Goal: Task Accomplishment & Management: Manage account settings

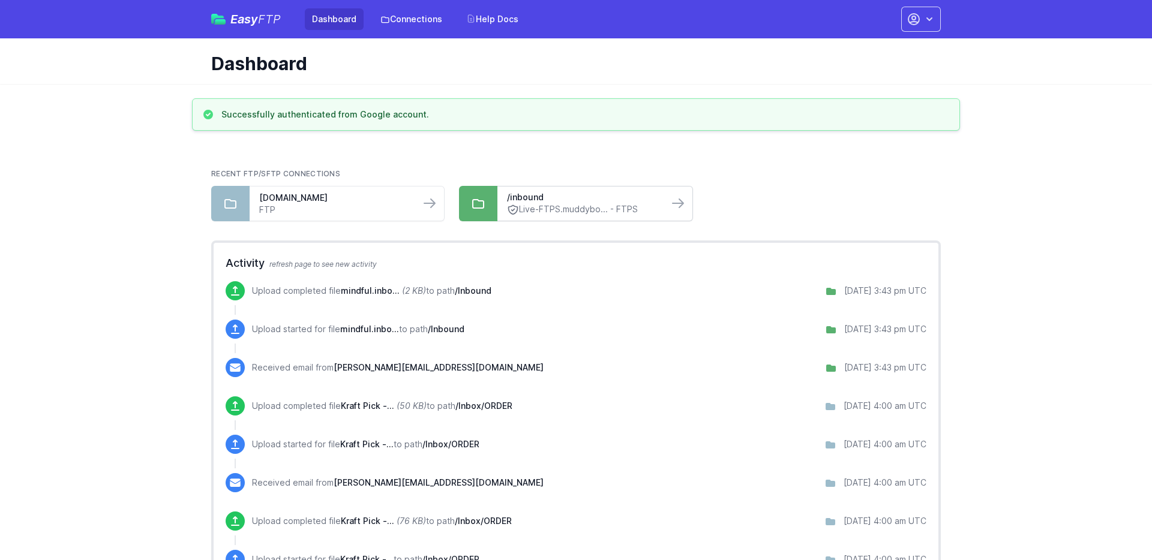
click at [499, 197] on div "/inbound Live-FTPS.muddybo... - FTPS" at bounding box center [582, 204] width 170 height 34
click at [537, 206] on link "Live-FTPS.muddybo... - FTPS" at bounding box center [582, 209] width 151 height 13
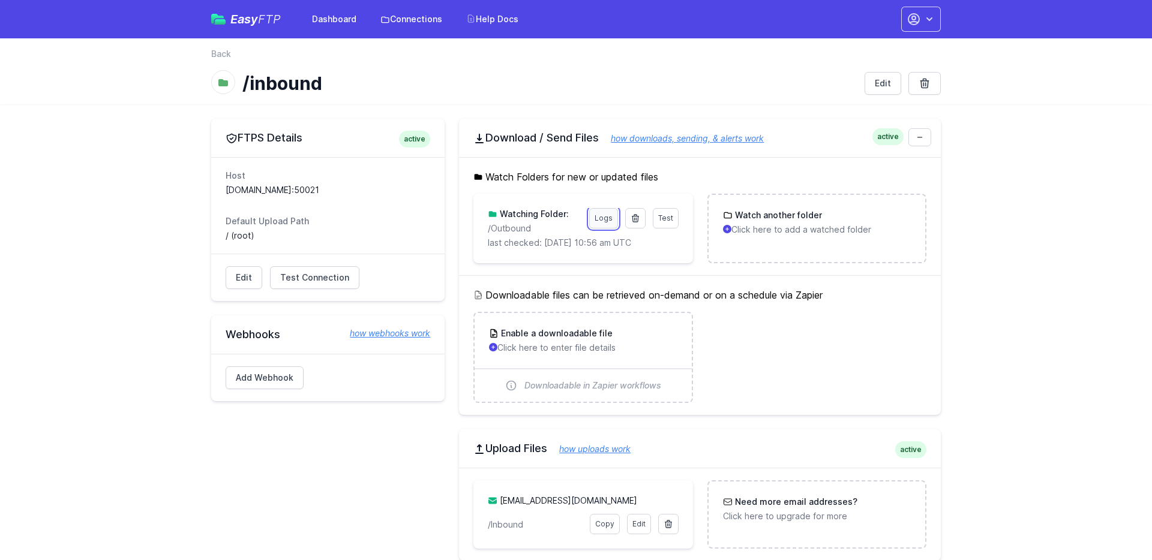
click at [604, 218] on link "Logs" at bounding box center [603, 218] width 29 height 20
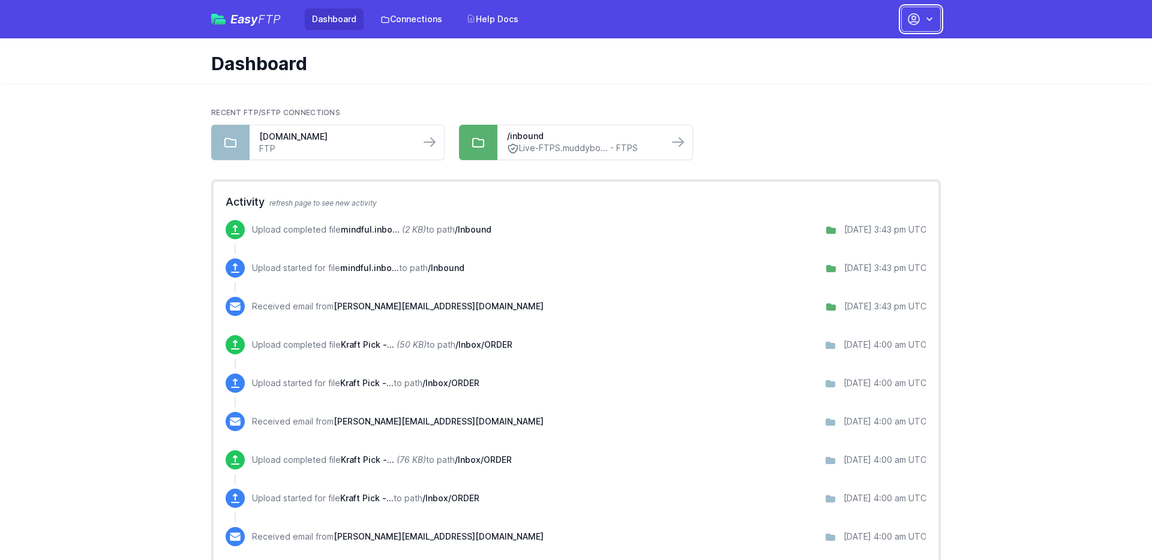
click at [917, 20] on icon "button" at bounding box center [913, 19] width 14 height 14
click at [870, 68] on link "Your Profile" at bounding box center [882, 72] width 115 height 22
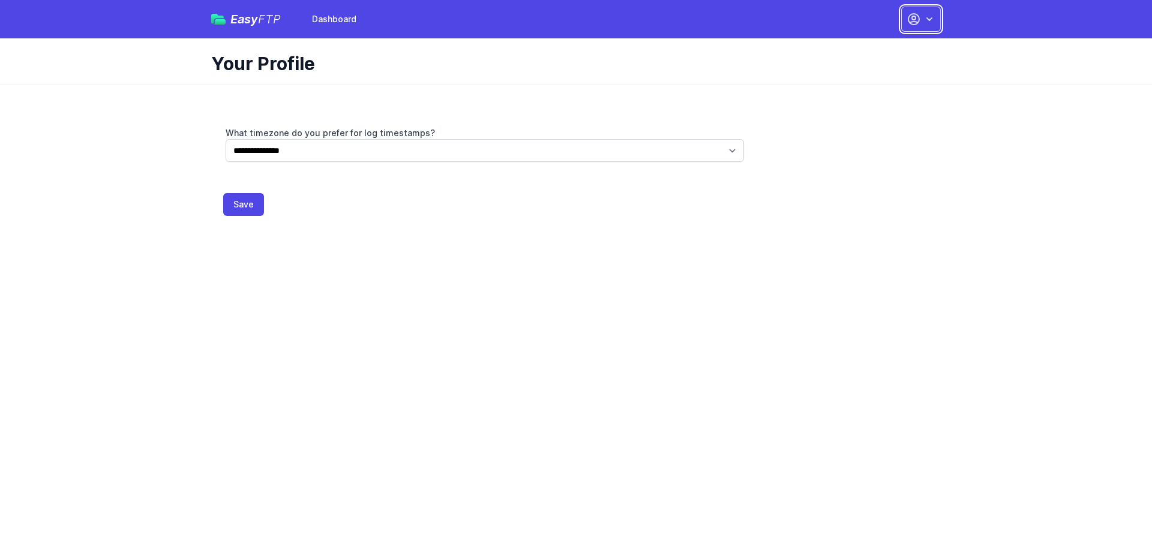
click at [922, 19] on button "button" at bounding box center [921, 19] width 40 height 25
click at [900, 52] on link "Dashboard" at bounding box center [882, 50] width 115 height 22
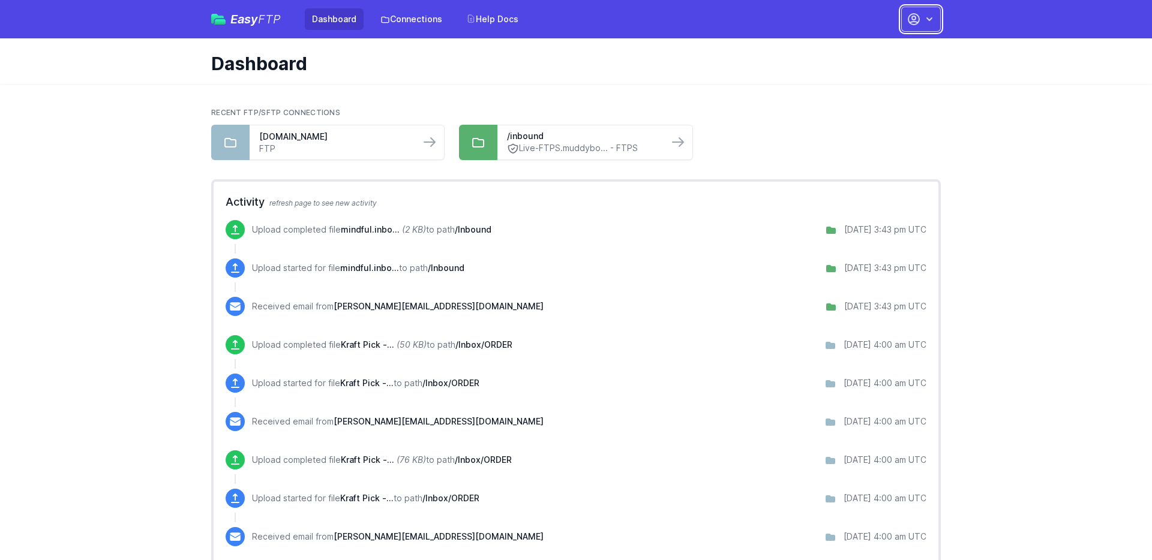
click at [903, 20] on button "button" at bounding box center [921, 19] width 40 height 25
click at [900, 64] on link "Your Profile" at bounding box center [882, 72] width 115 height 22
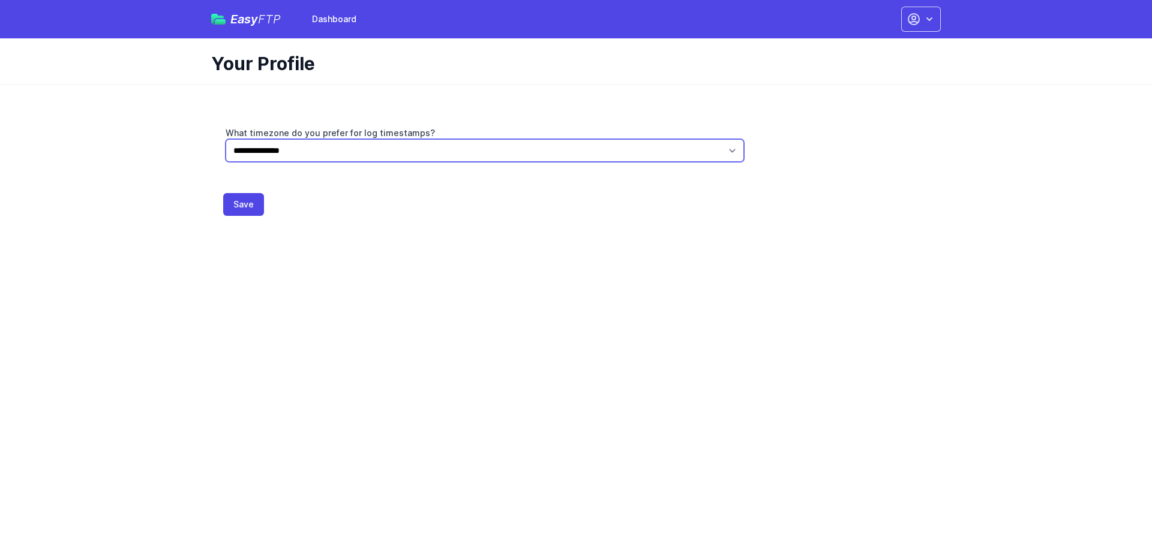
click at [609, 157] on select "**********" at bounding box center [485, 150] width 518 height 23
select select "******"
click at [226, 139] on select "**********" at bounding box center [485, 150] width 518 height 23
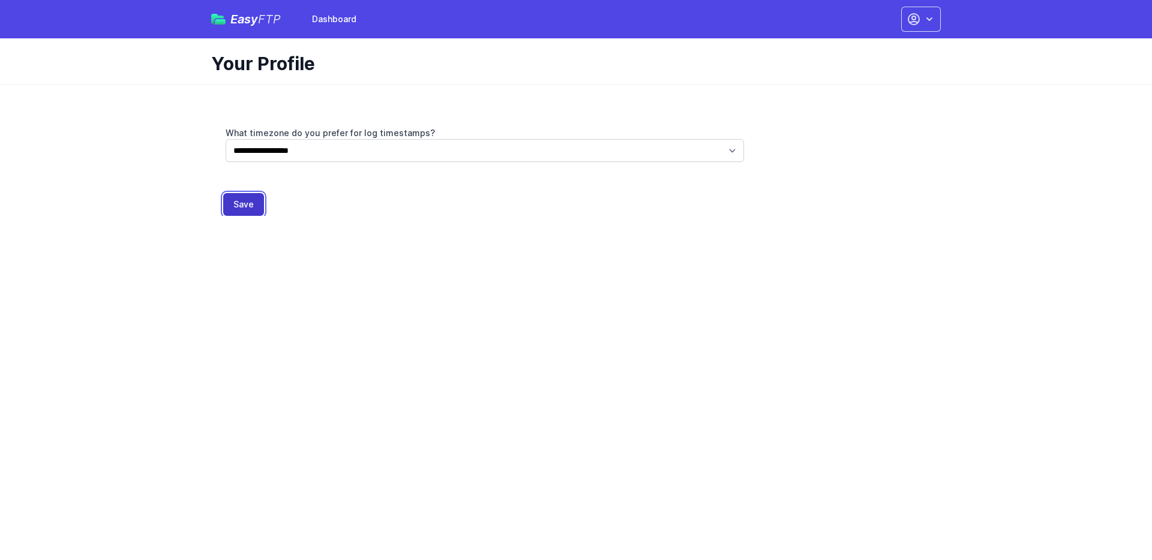
click at [261, 206] on button "Save" at bounding box center [243, 204] width 41 height 23
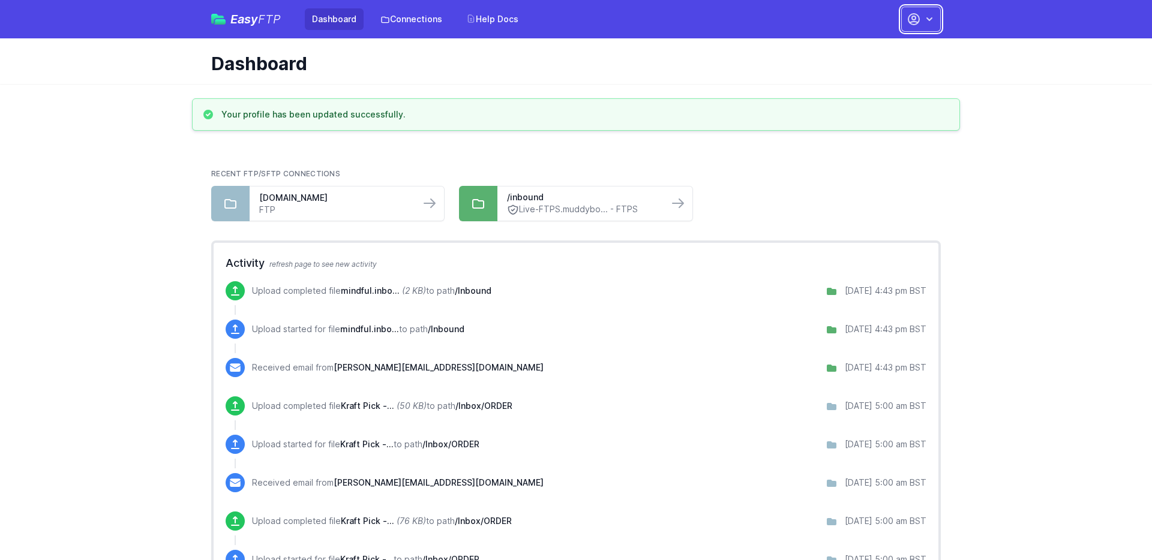
click at [921, 26] on button "button" at bounding box center [921, 19] width 40 height 25
click at [879, 49] on link "Account Settings" at bounding box center [882, 50] width 115 height 22
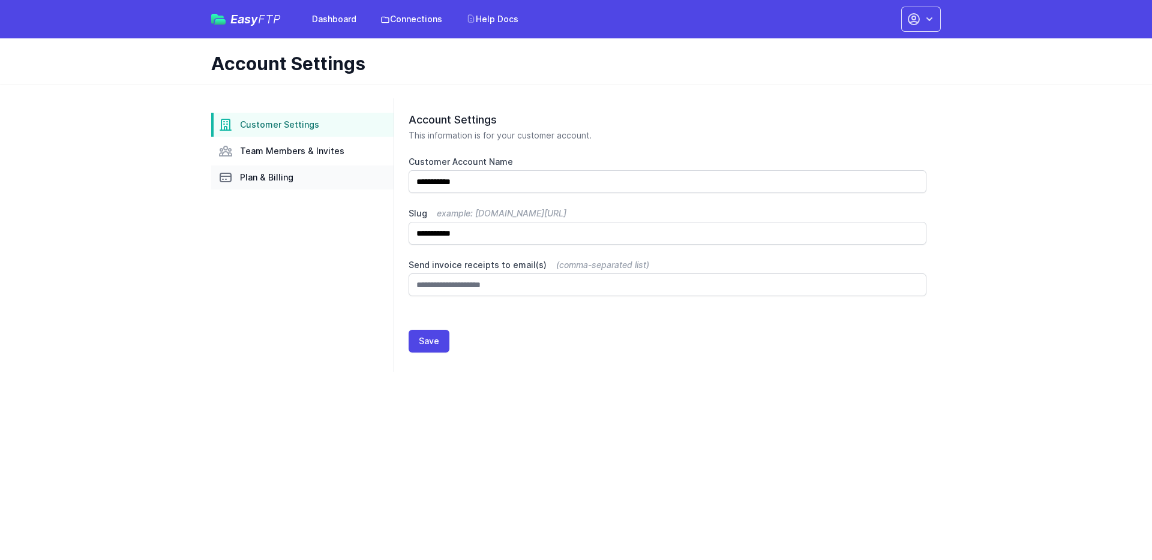
click at [303, 173] on link "Plan & Billing" at bounding box center [302, 178] width 182 height 24
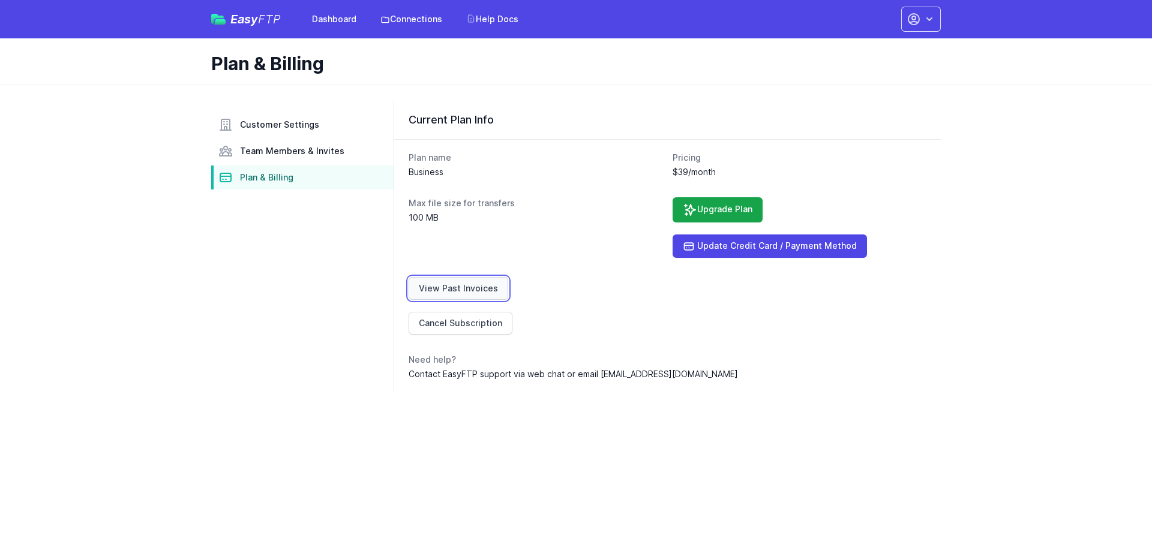
click at [476, 290] on link "View Past Invoices" at bounding box center [458, 288] width 100 height 23
